Goal: Check status: Check status

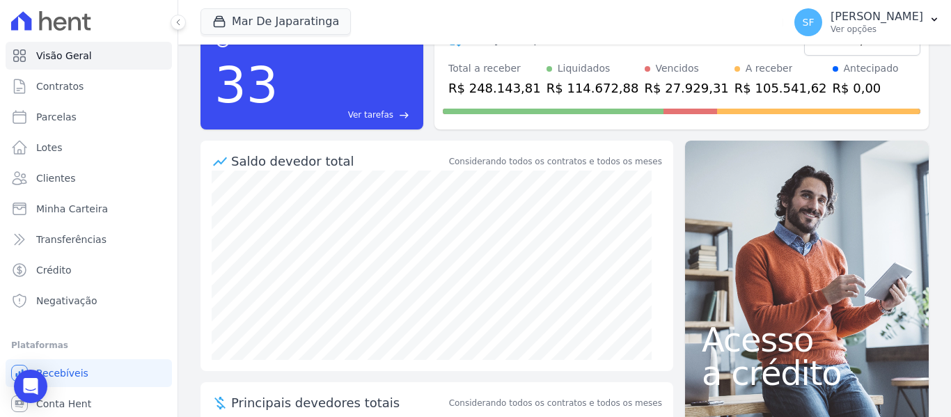
scroll to position [70, 0]
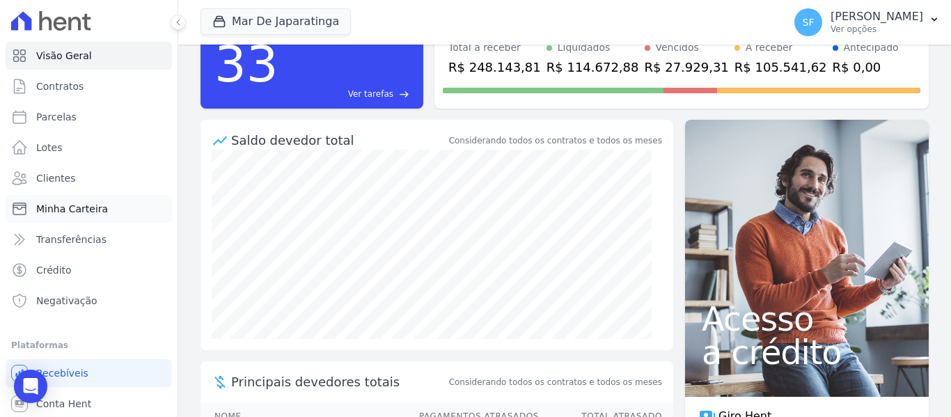
click at [100, 206] on span "Minha Carteira" at bounding box center [72, 209] width 72 height 14
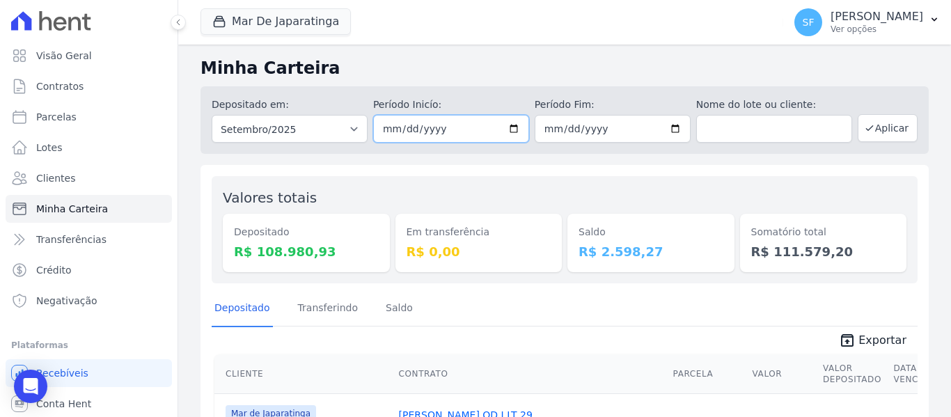
click at [512, 129] on input "2025-09-01" at bounding box center [451, 129] width 156 height 28
type input "2025-09-15"
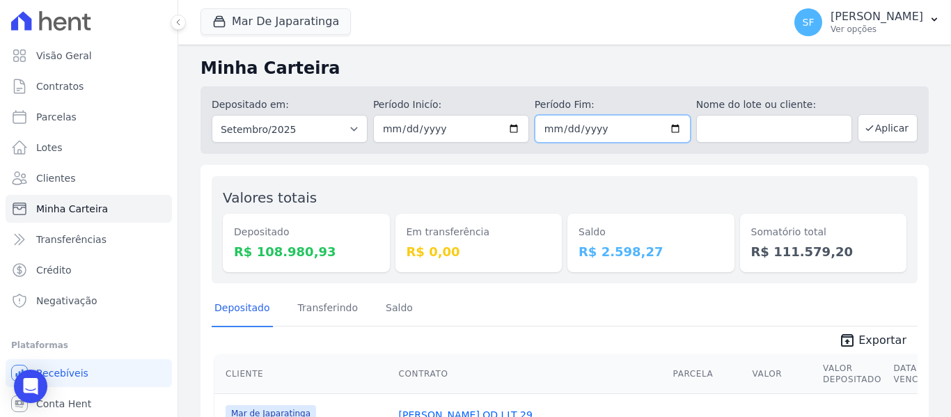
click at [672, 131] on input "2025-09-30" at bounding box center [613, 129] width 156 height 28
type input "2025-09-15"
click at [871, 131] on button "Aplicar" at bounding box center [887, 128] width 60 height 28
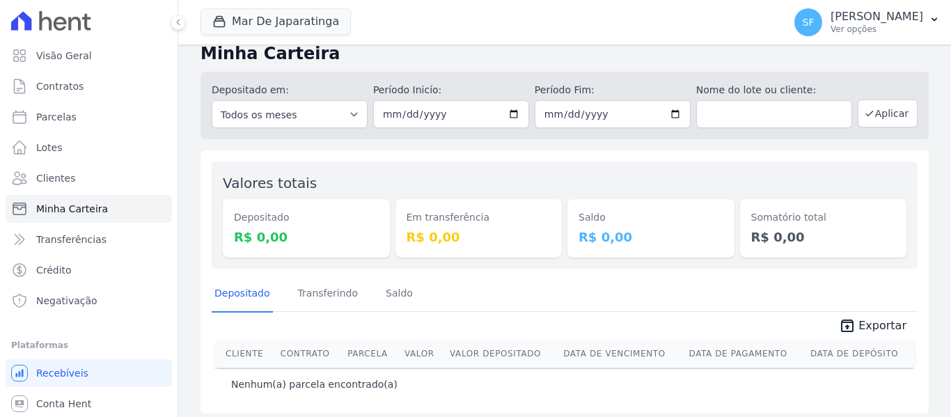
scroll to position [22, 0]
